Goal: Task Accomplishment & Management: Use online tool/utility

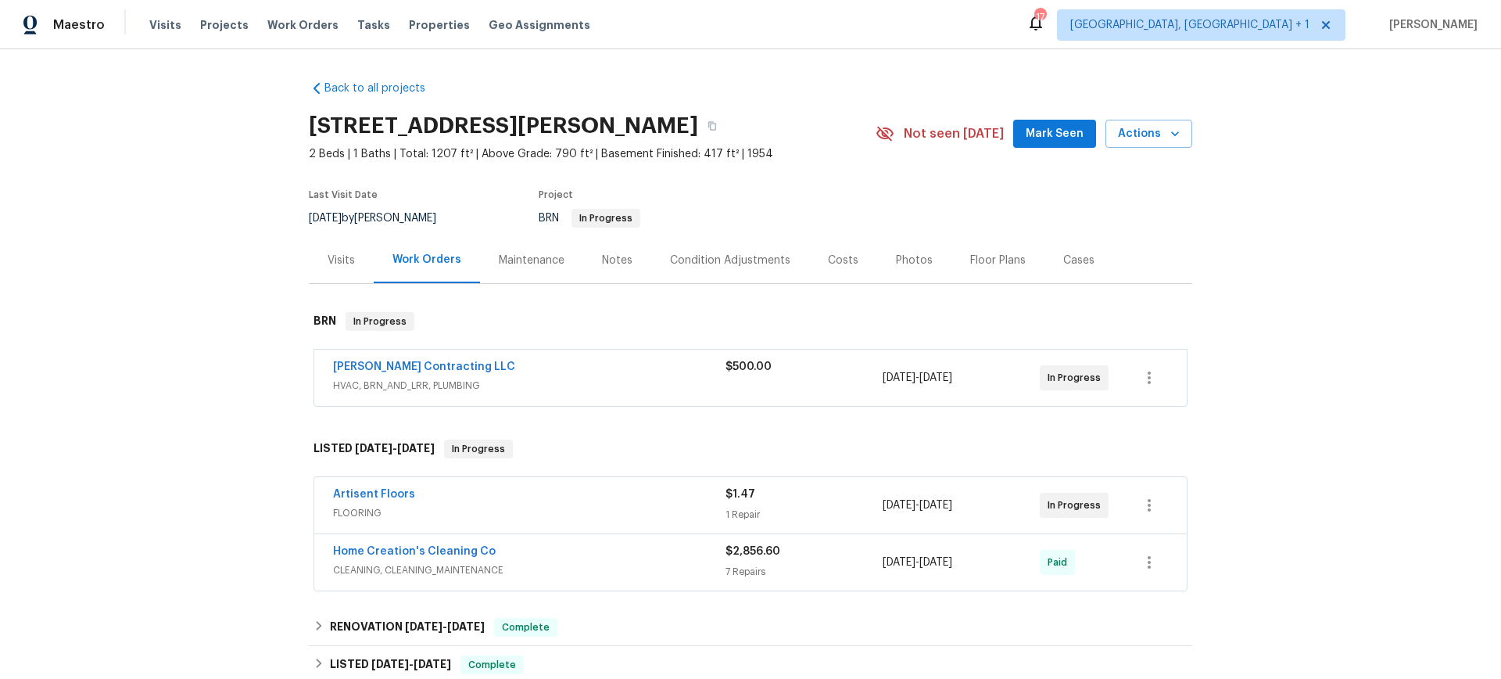
click at [396, 359] on span "[PERSON_NAME] Contracting LLC" at bounding box center [424, 367] width 182 height 16
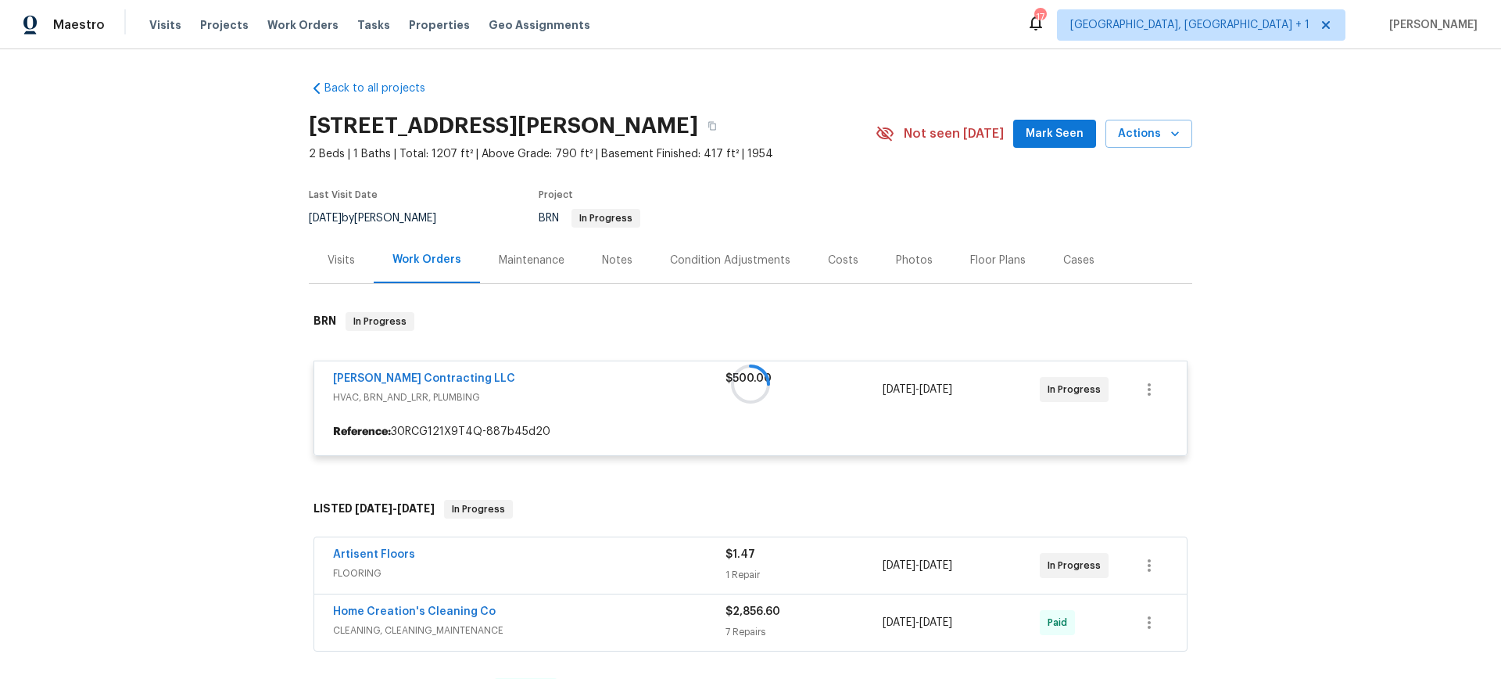
click at [396, 373] on div at bounding box center [751, 383] width 884 height 175
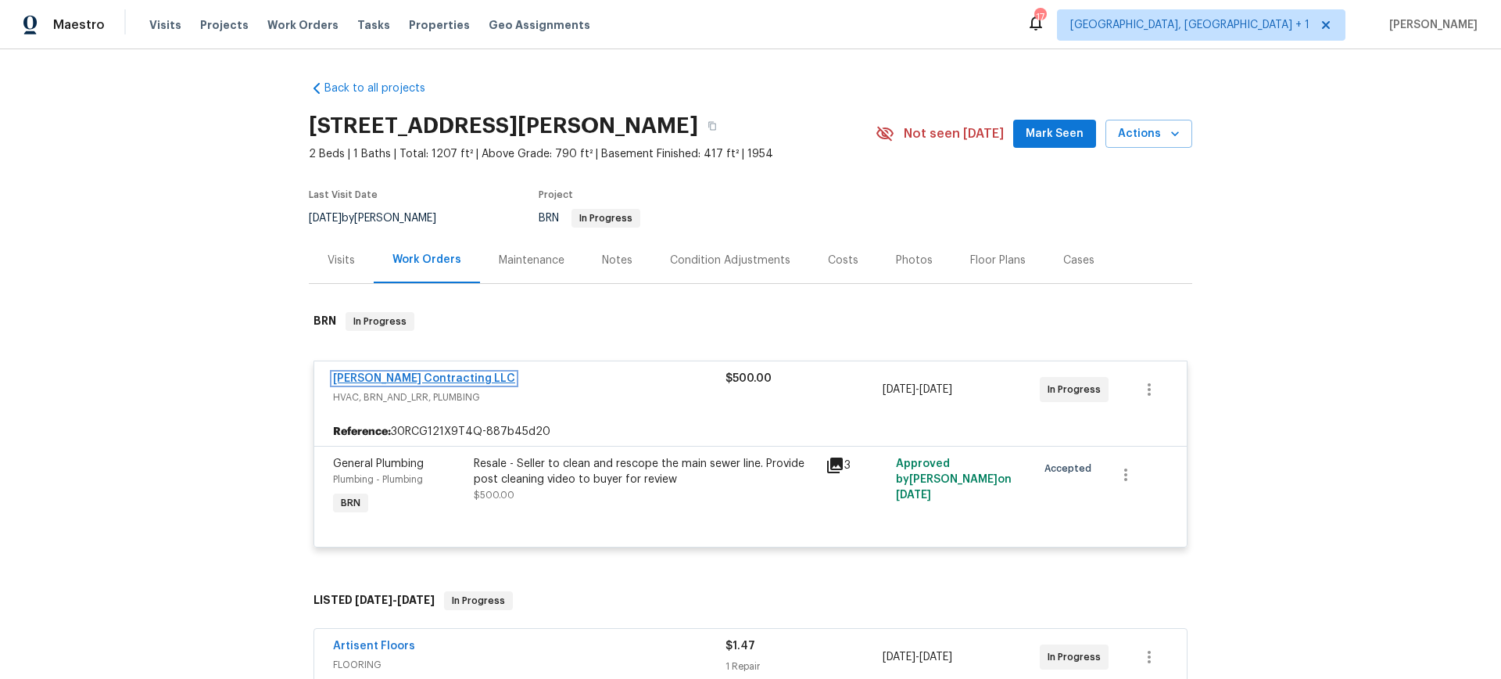
click at [389, 378] on link "[PERSON_NAME] Contracting LLC" at bounding box center [424, 378] width 182 height 11
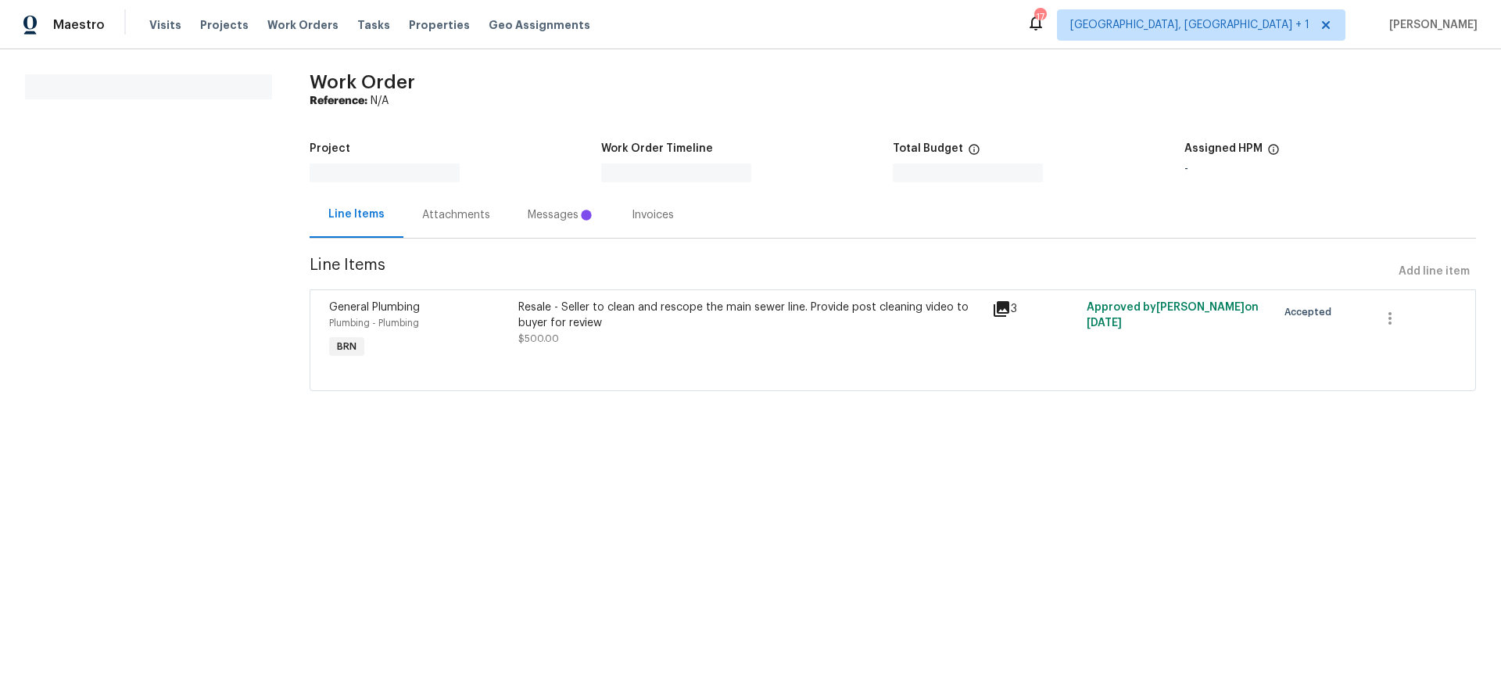
click at [434, 212] on div "Attachments" at bounding box center [456, 215] width 68 height 16
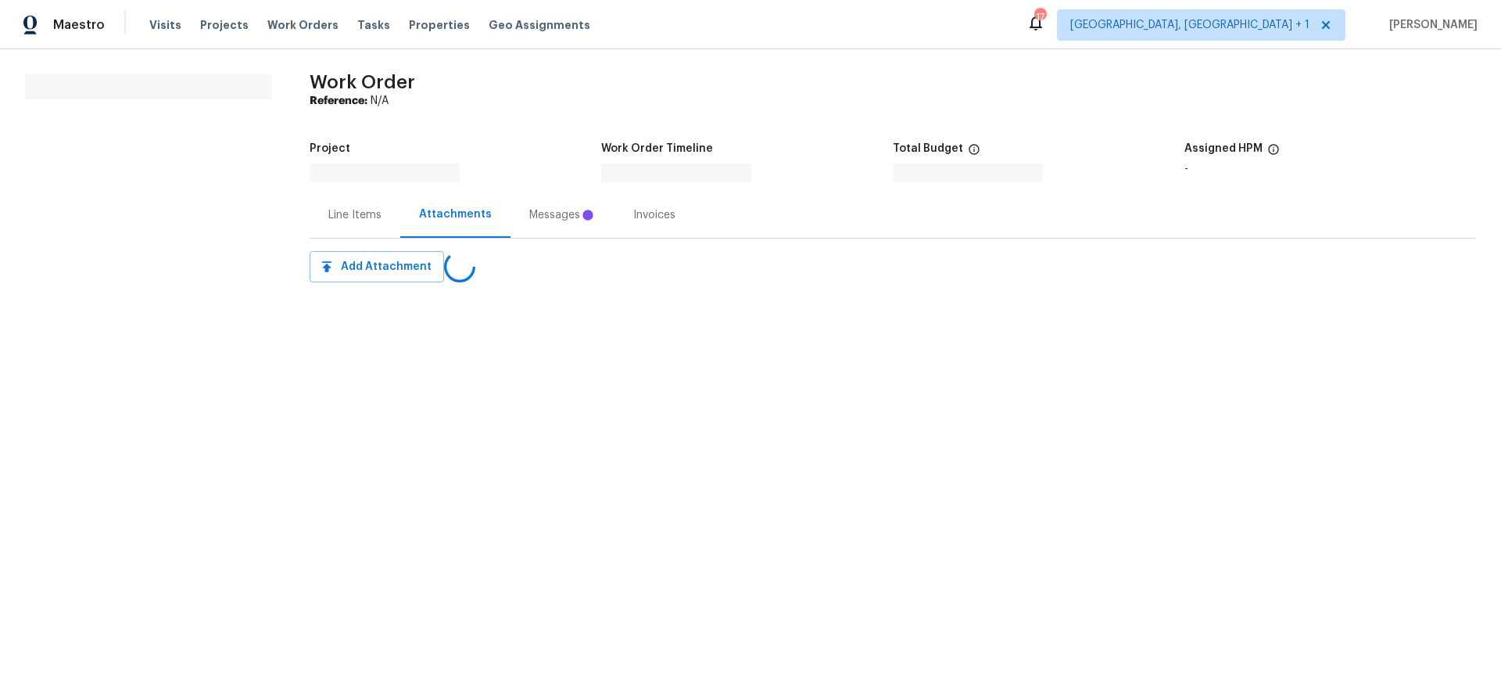
click at [522, 210] on div "Messages" at bounding box center [563, 215] width 104 height 46
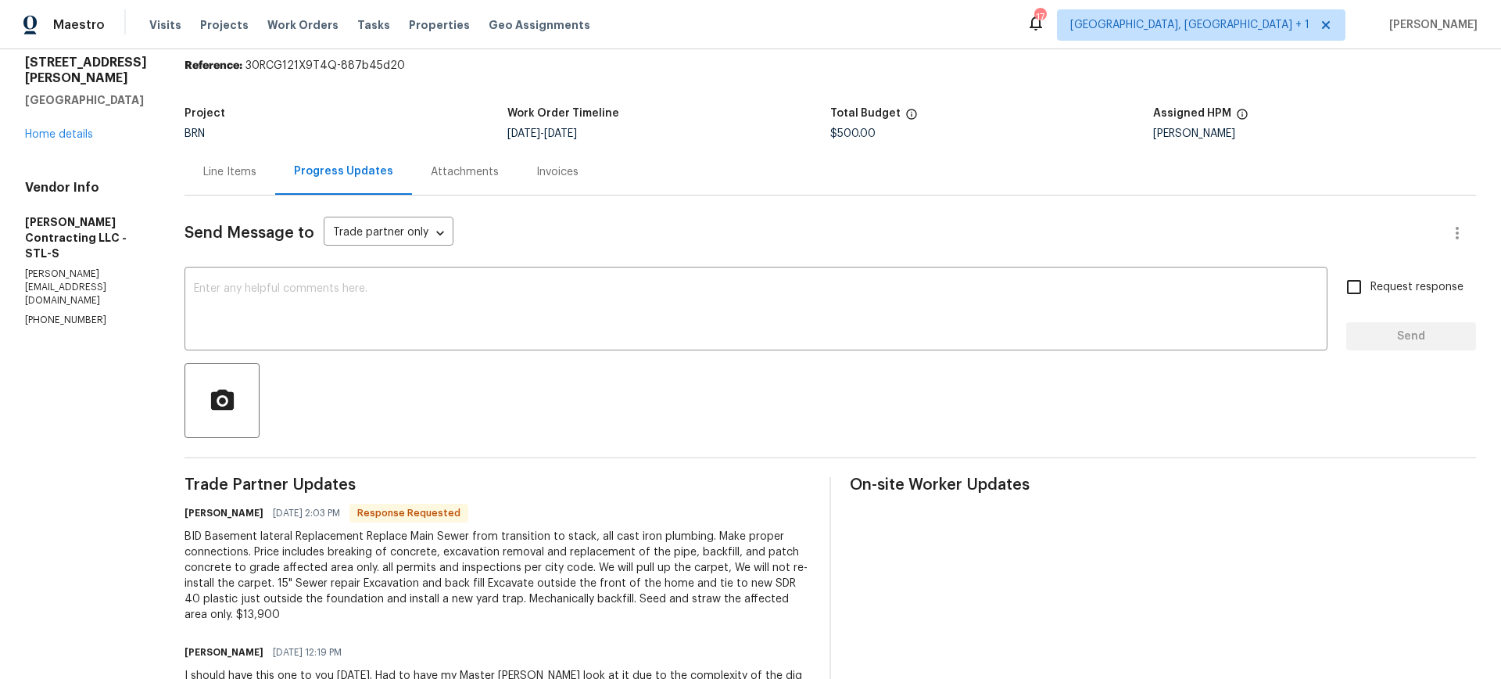
scroll to position [156, 0]
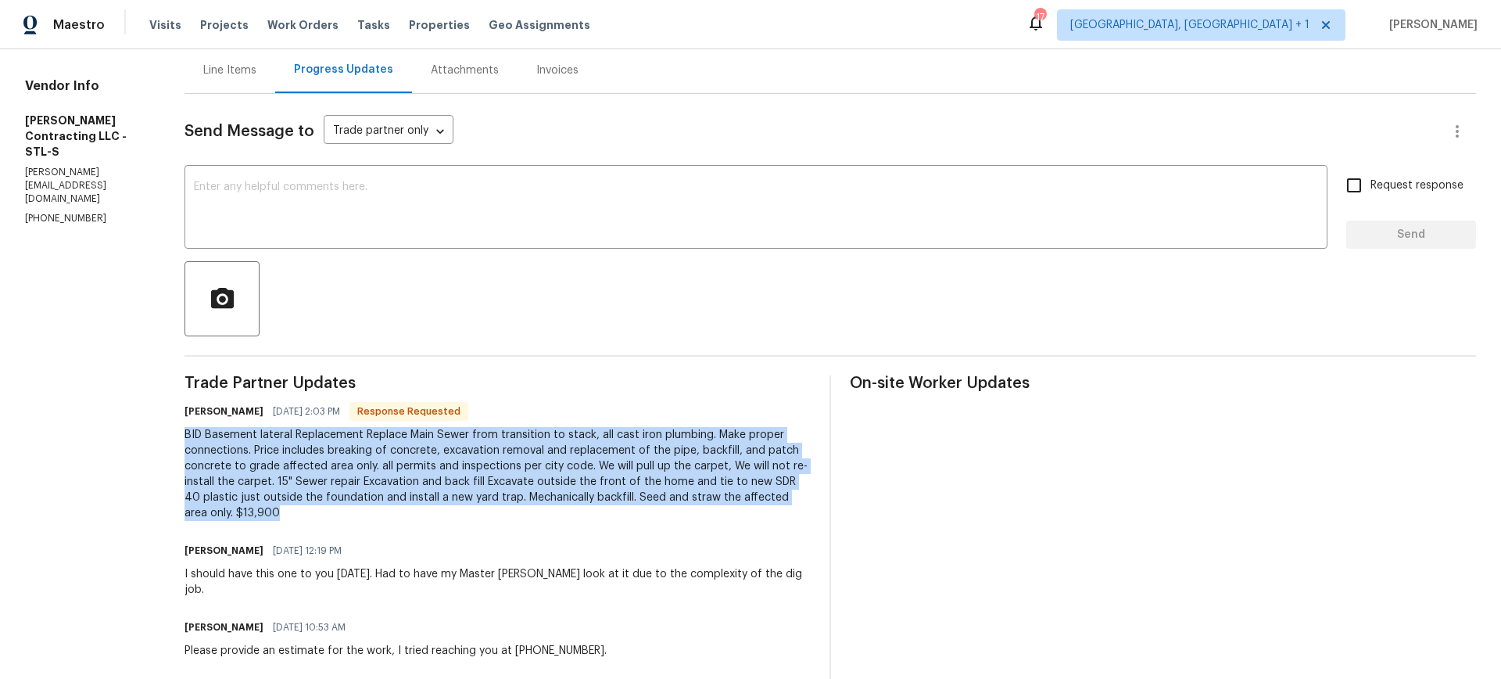
drag, startPoint x: 248, startPoint y: 514, endPoint x: 183, endPoint y: 435, distance: 101.6
click at [185, 436] on div "BID Basement lateral Replacement Replace Main Sewer from transition to stack, a…" at bounding box center [498, 474] width 626 height 94
copy div "BID Basement lateral Replacement Replace Main Sewer from transition to stack, a…"
